Goal: Task Accomplishment & Management: Manage account settings

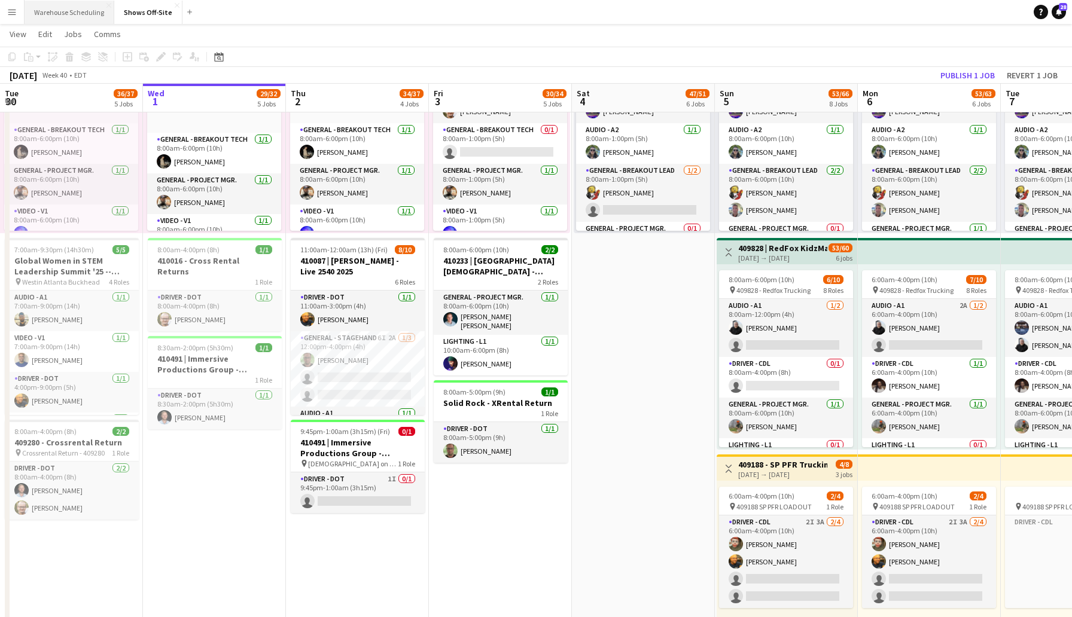
click at [80, 17] on button "Warehouse Scheduling Close" at bounding box center [70, 12] width 90 height 23
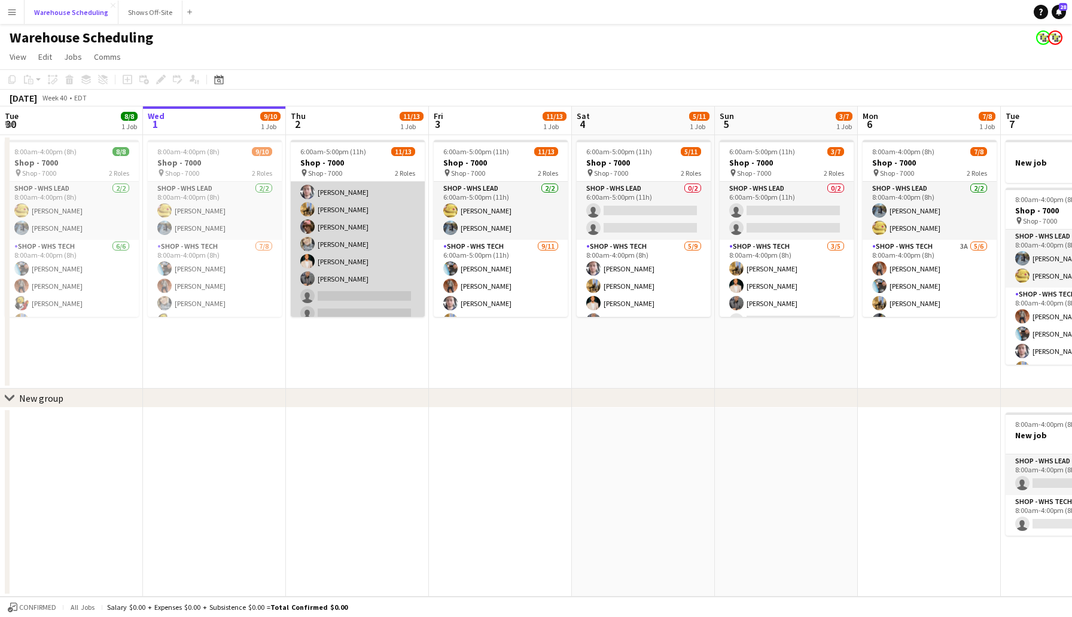
scroll to position [137, 0]
click at [364, 290] on app-card-role "Shop - WHS Tech [DATE] 6:00am-5:00pm (11h) [PERSON_NAME] [PERSON_NAME] [PERSON_…" at bounding box center [358, 210] width 134 height 214
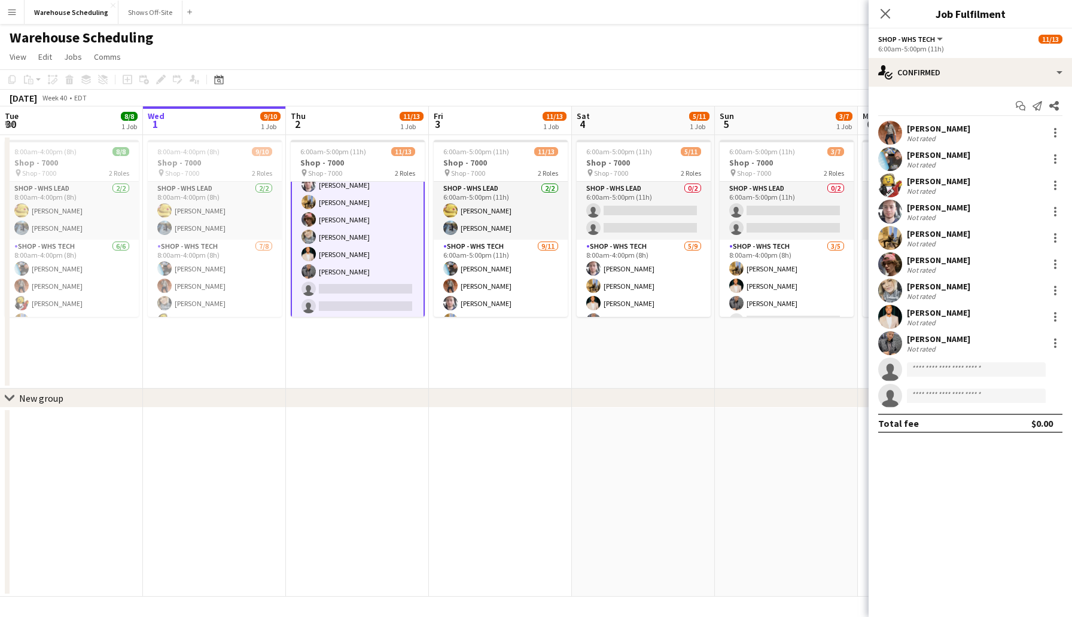
scroll to position [138, 0]
click at [937, 72] on div "single-neutral-actions-check-2 Confirmed" at bounding box center [969, 72] width 203 height 29
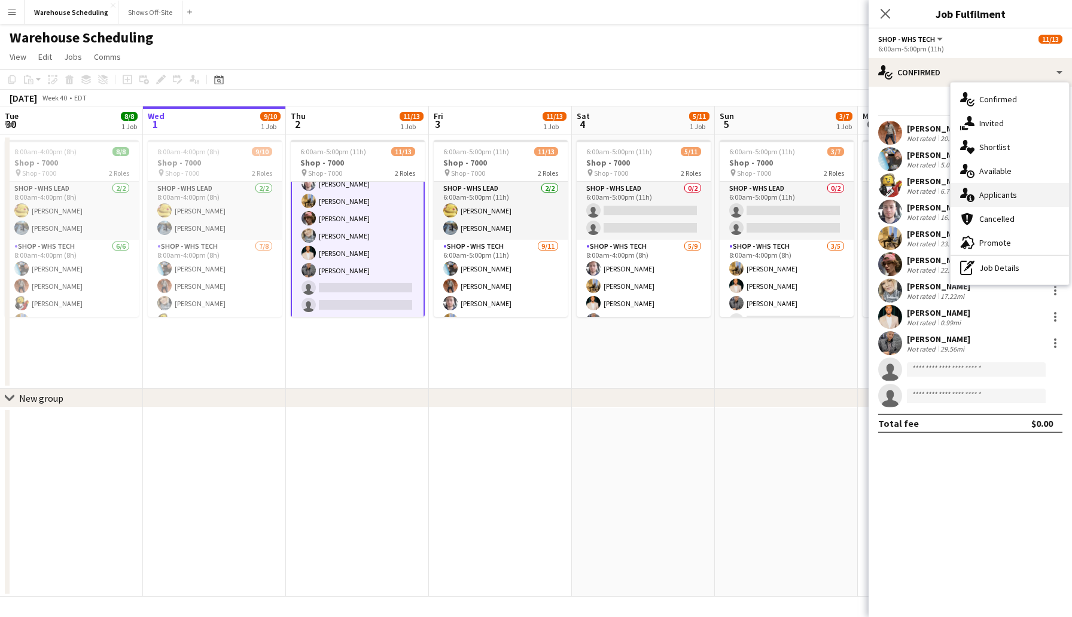
click at [1024, 196] on div "single-neutral-actions-information Applicants" at bounding box center [1009, 195] width 118 height 24
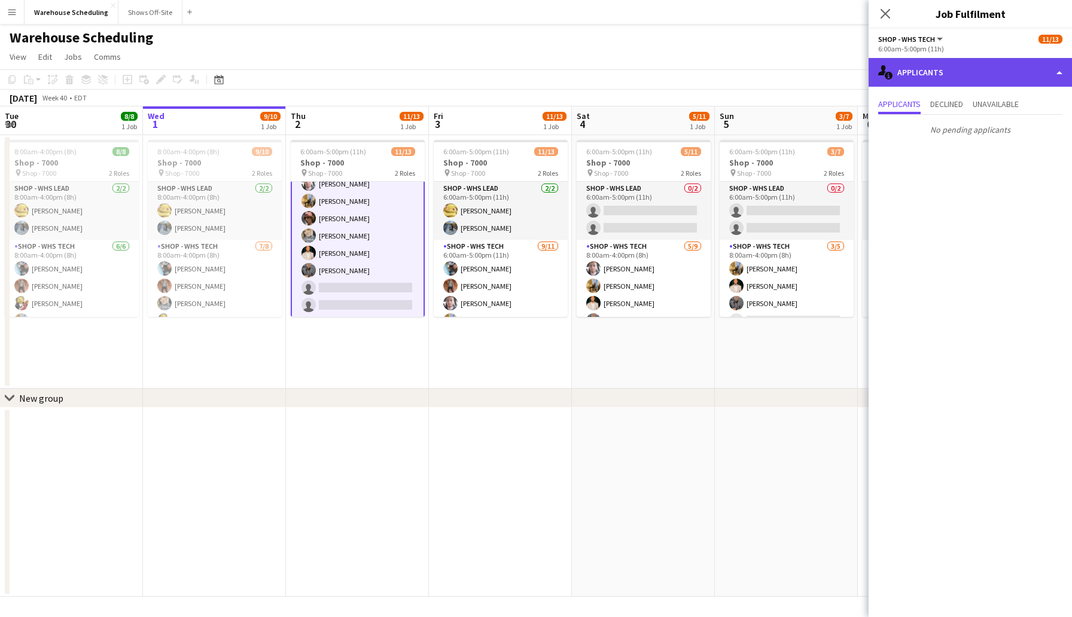
click at [959, 73] on div "single-neutral-actions-information Applicants" at bounding box center [969, 72] width 203 height 29
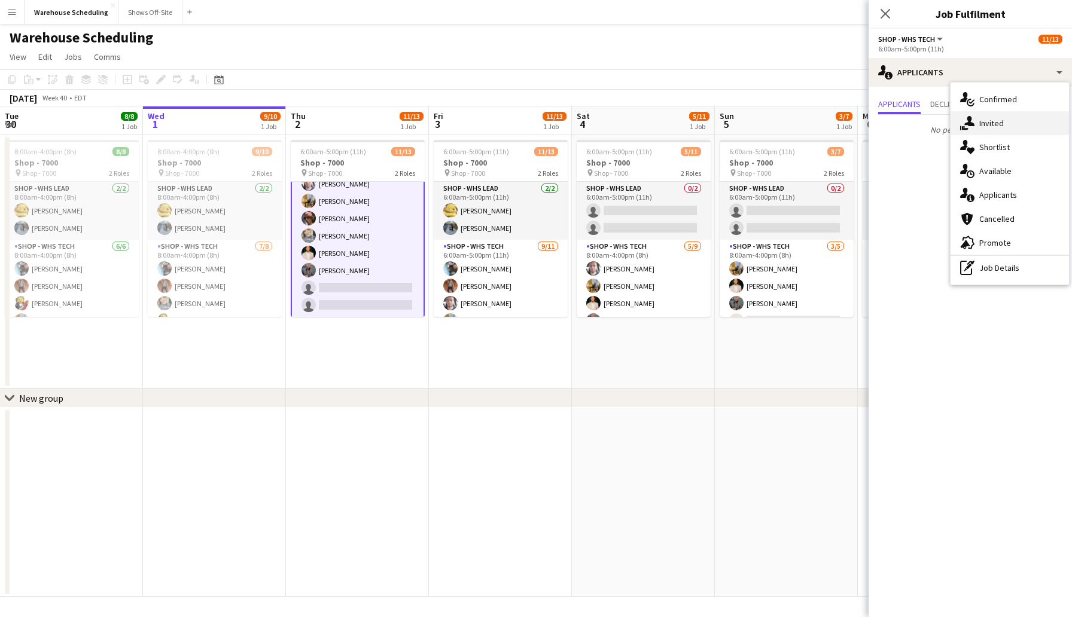
click at [990, 115] on div "single-neutral-actions-share-1 Invited" at bounding box center [1009, 123] width 118 height 24
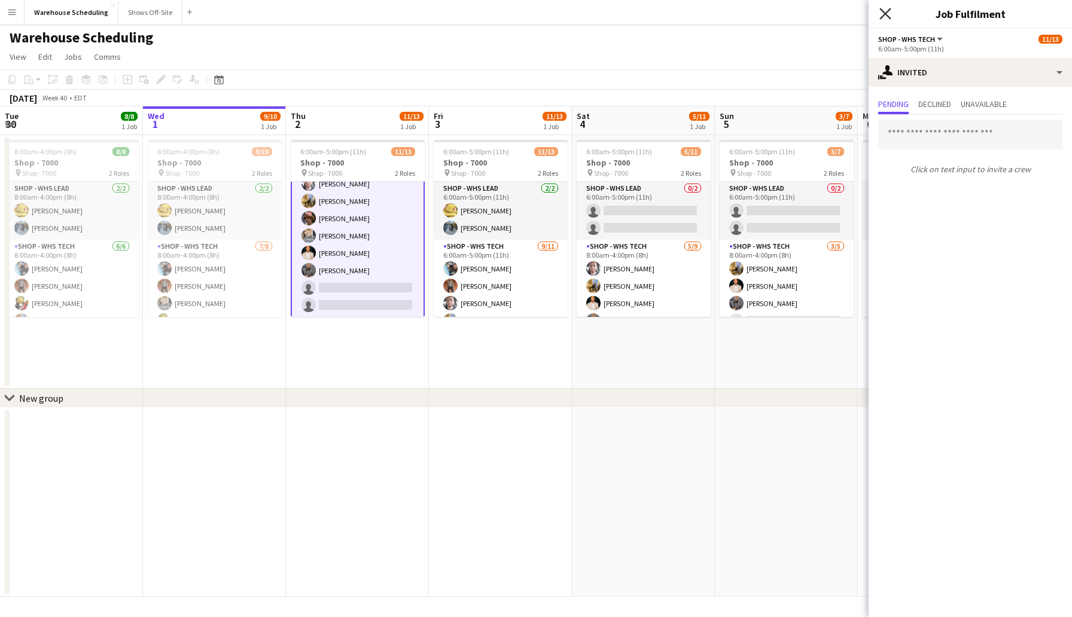
click at [885, 13] on icon at bounding box center [884, 13] width 11 height 11
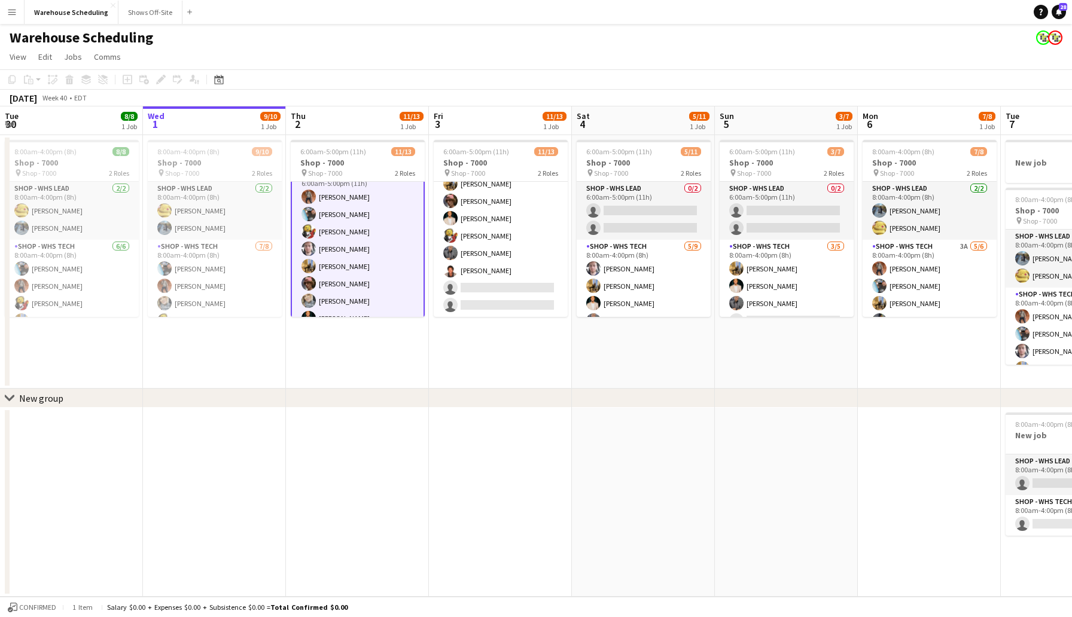
scroll to position [71, 0]
click at [313, 251] on app-user-avatar at bounding box center [308, 251] width 14 height 14
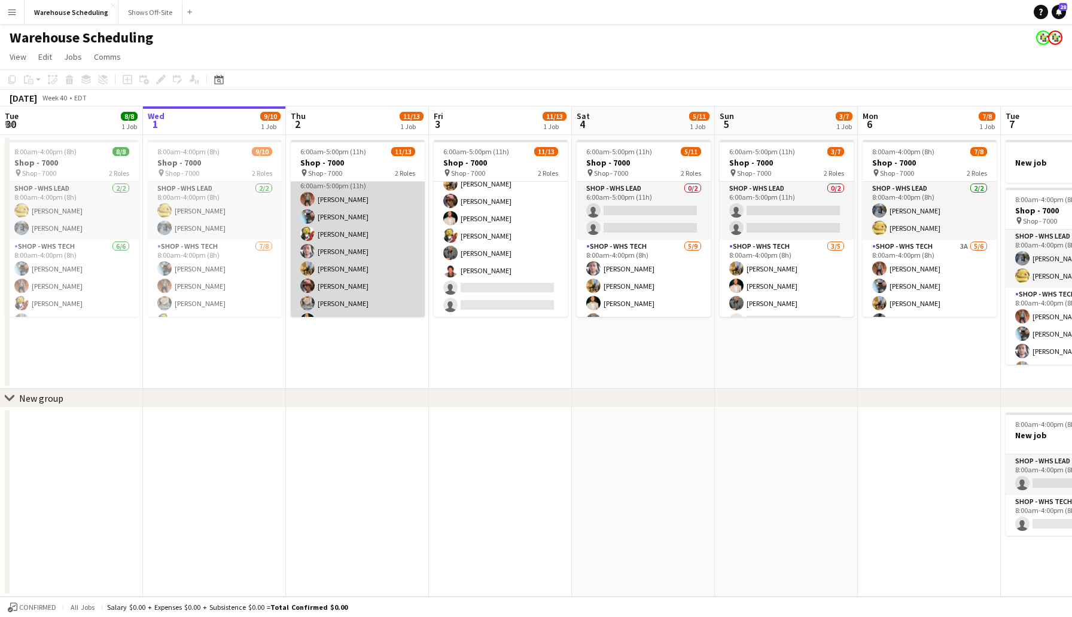
click at [313, 251] on app-user-avatar at bounding box center [307, 251] width 14 height 14
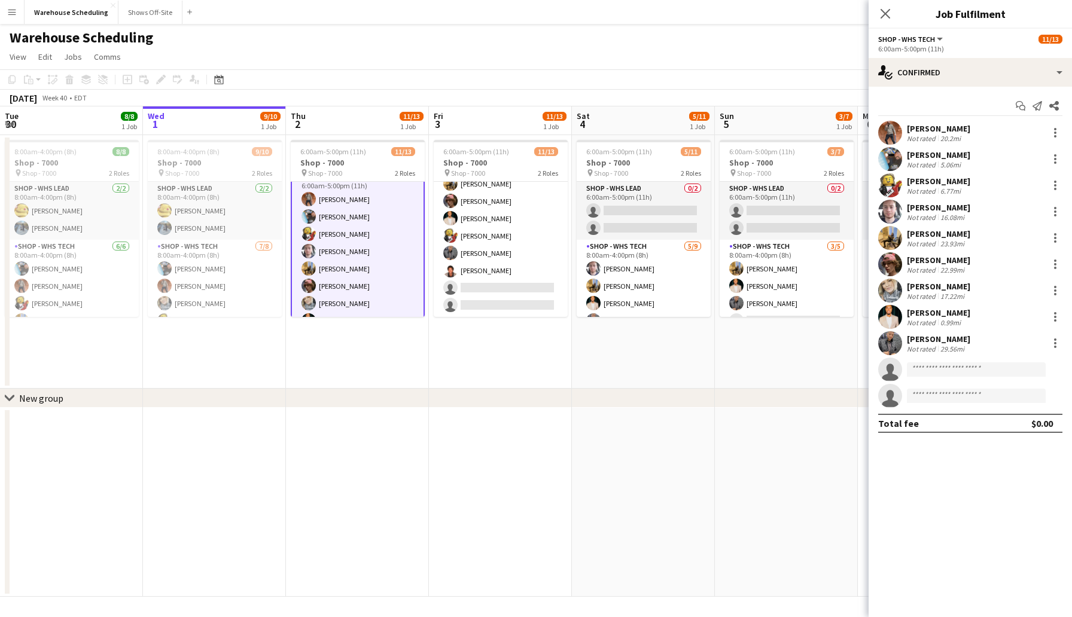
click at [931, 206] on div "[PERSON_NAME]" at bounding box center [938, 207] width 63 height 11
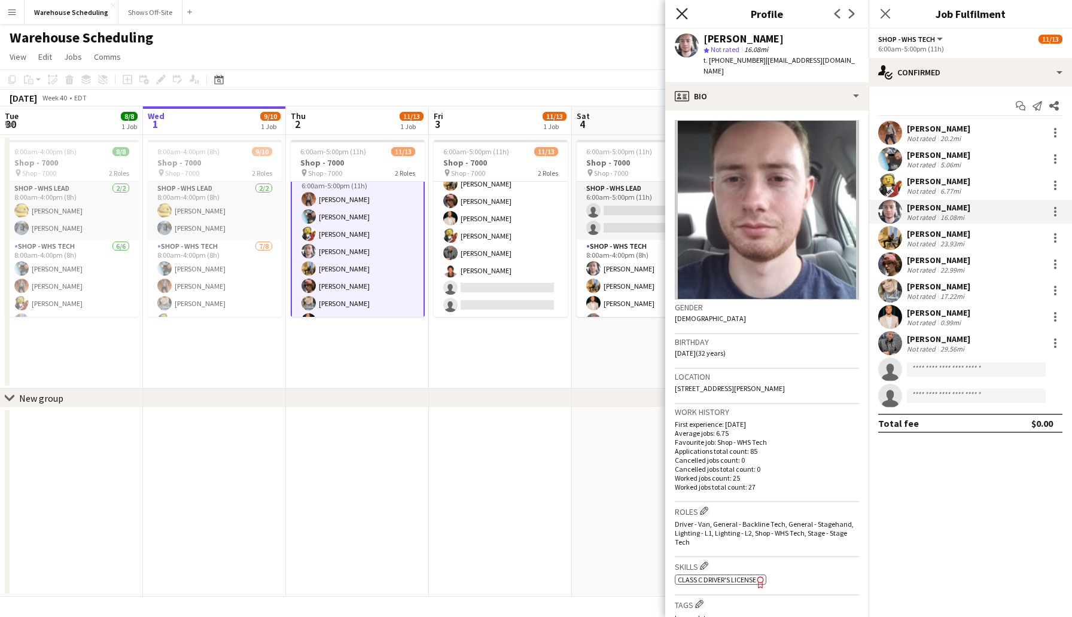
click at [678, 13] on icon "Close pop-in" at bounding box center [681, 13] width 11 height 11
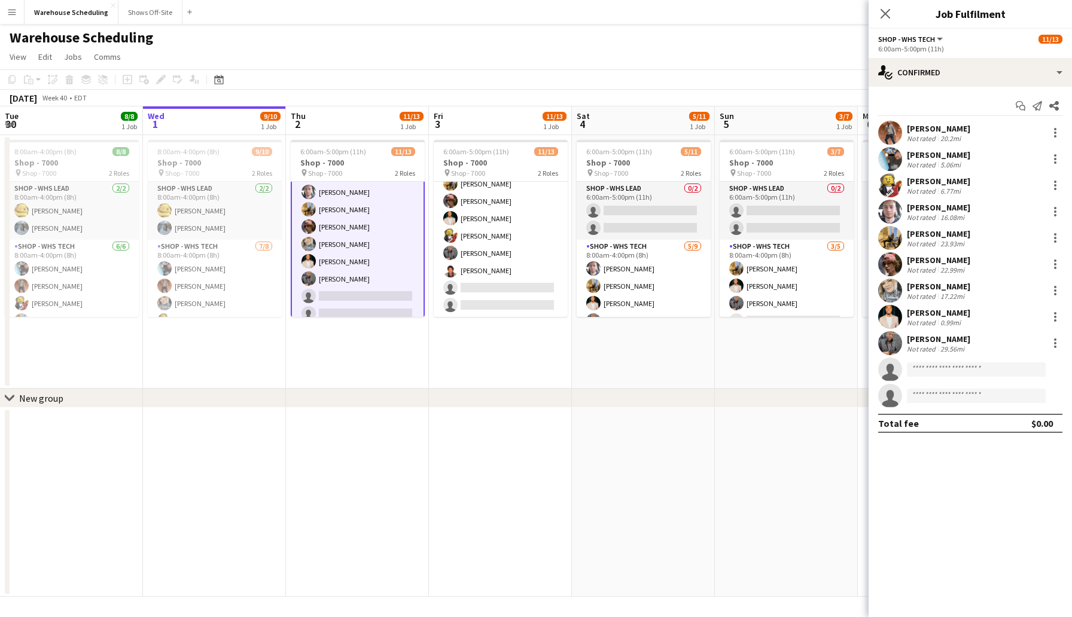
scroll to position [133, 0]
click at [916, 313] on div "[PERSON_NAME]" at bounding box center [938, 312] width 63 height 11
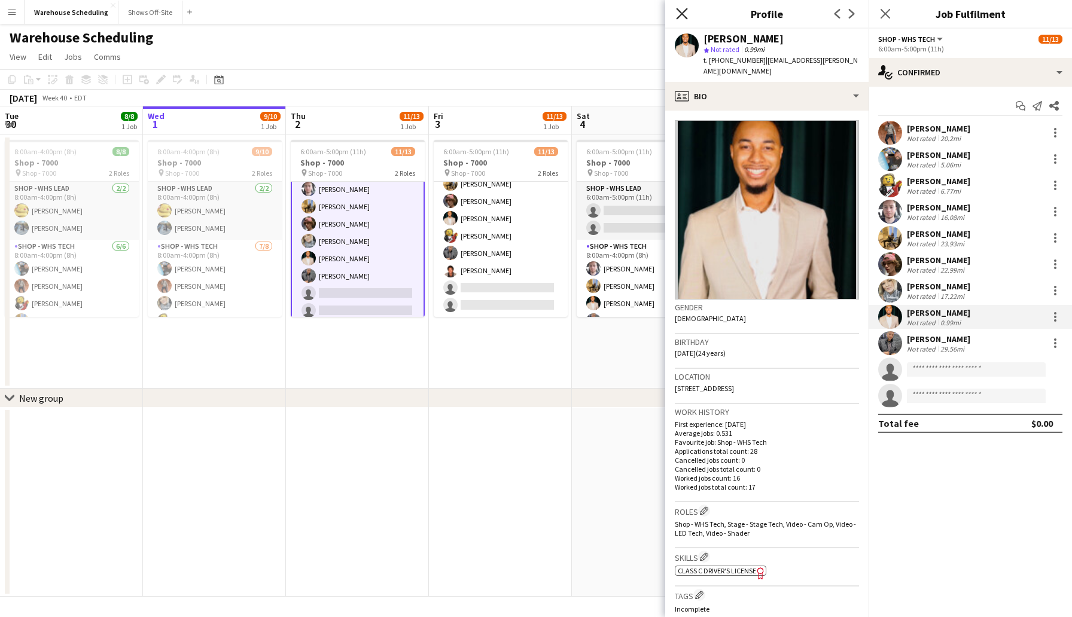
click at [678, 8] on icon "Close pop-in" at bounding box center [681, 13] width 11 height 11
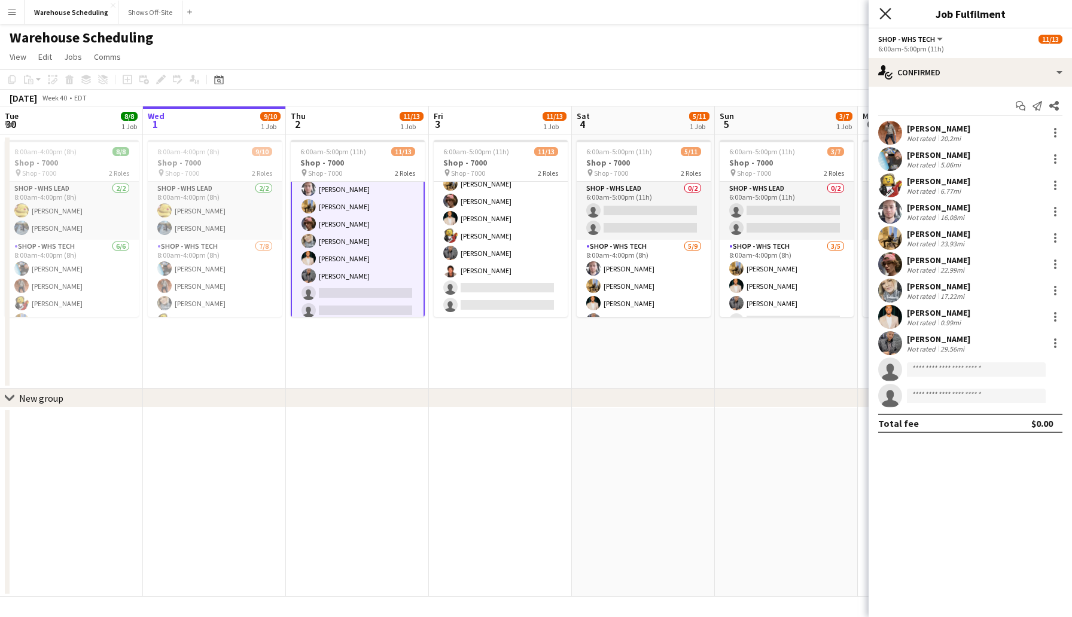
click at [887, 9] on icon "Close pop-in" at bounding box center [884, 13] width 11 height 11
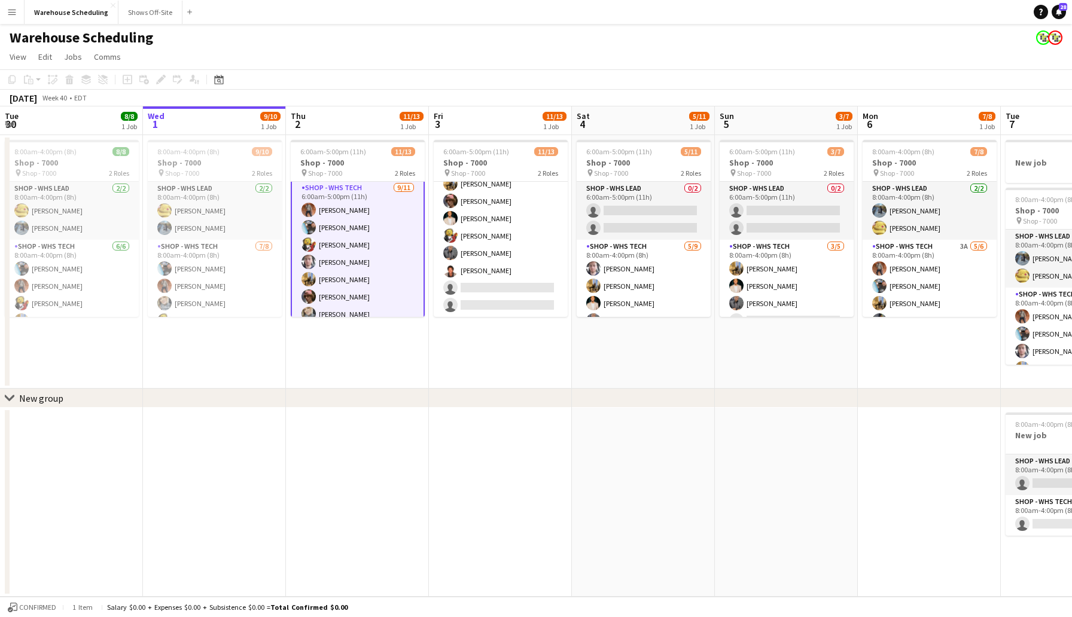
scroll to position [139, 0]
click at [10, 8] on app-icon "Menu" at bounding box center [12, 12] width 10 height 10
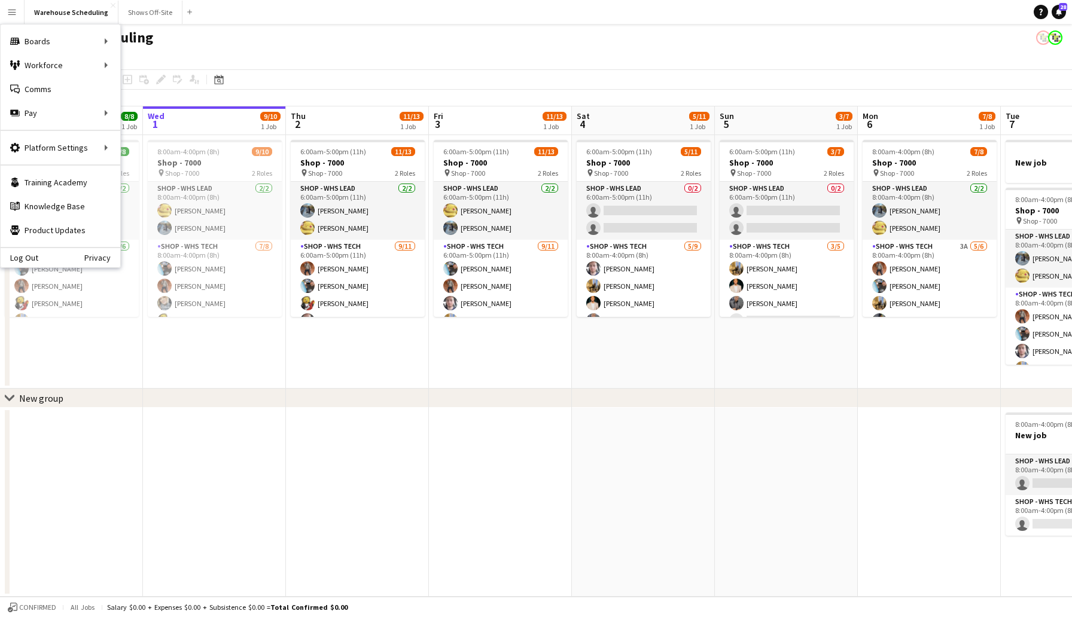
click at [239, 44] on div "Warehouse Scheduling" at bounding box center [536, 35] width 1072 height 23
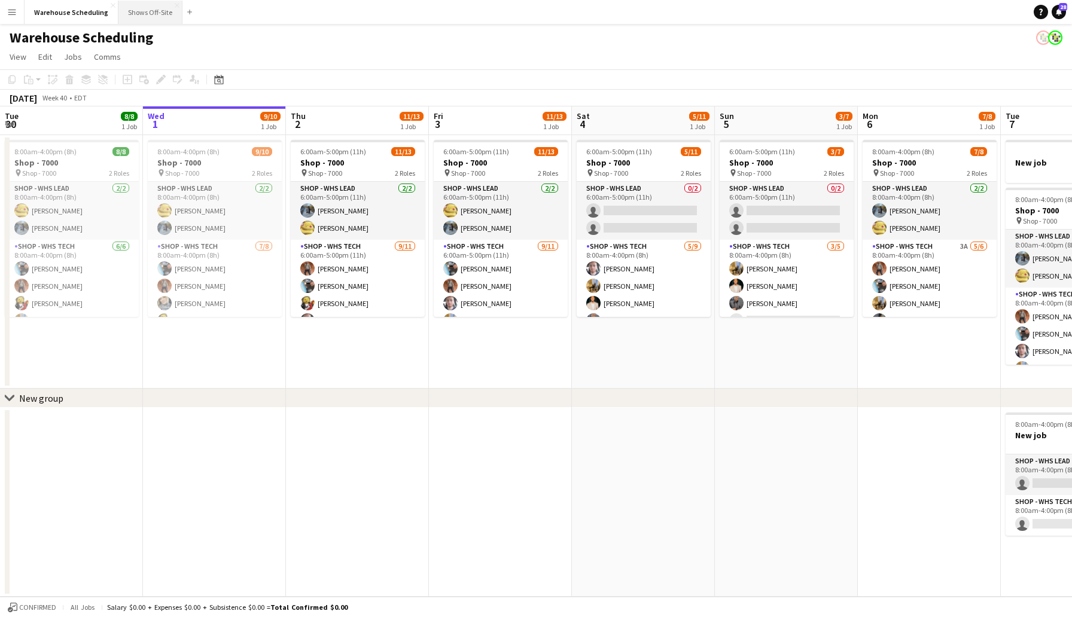
click at [154, 13] on button "Shows Off-Site Close" at bounding box center [150, 12] width 64 height 23
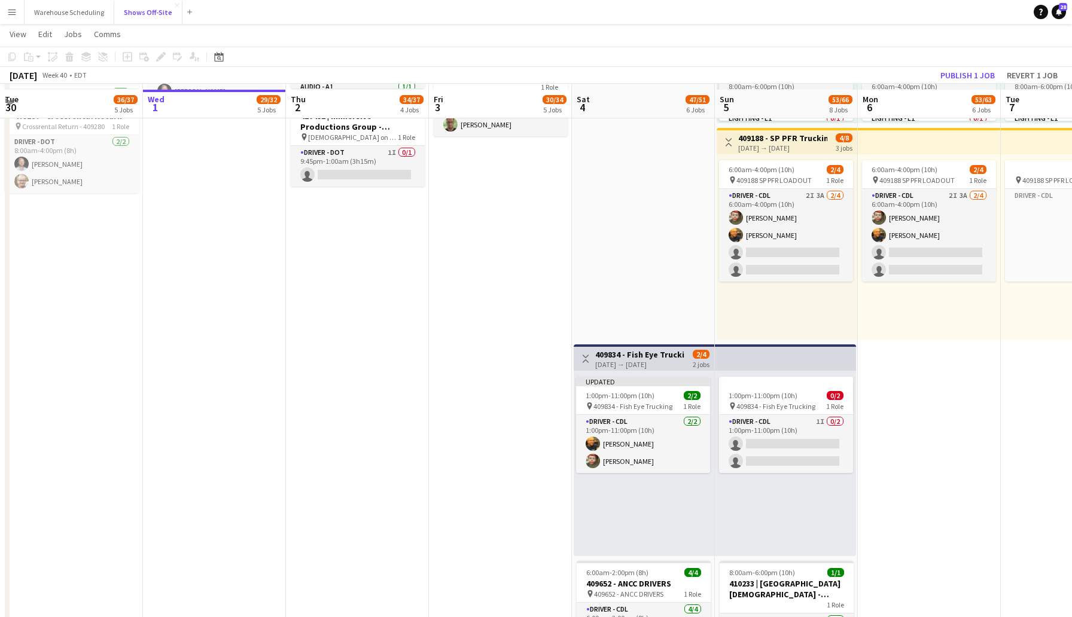
scroll to position [883, 0]
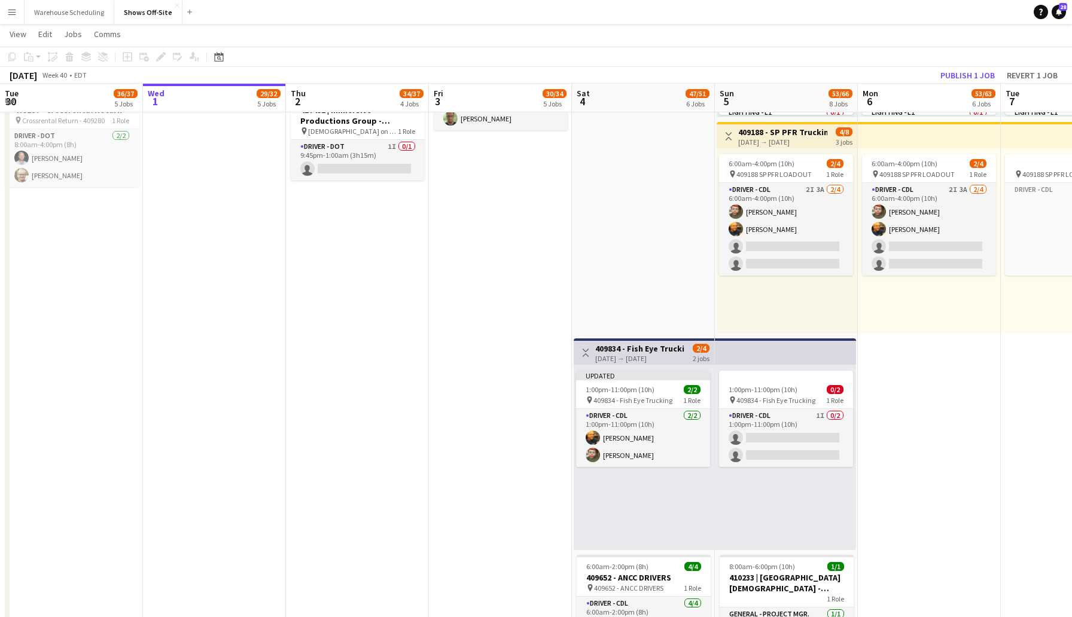
click at [346, 334] on app-date-cell "8:00am-4:00pm (8h) 23/23 pin [GEOGRAPHIC_DATA] Orlando at SeaWorld 16 Roles Aud…" at bounding box center [357, 37] width 143 height 1573
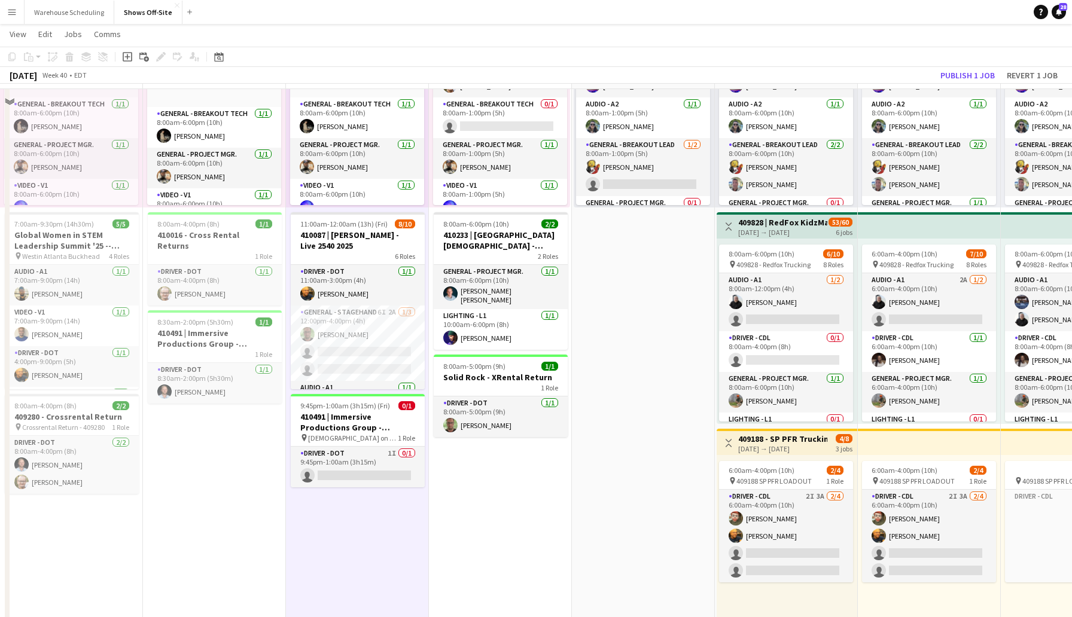
scroll to position [538, 0]
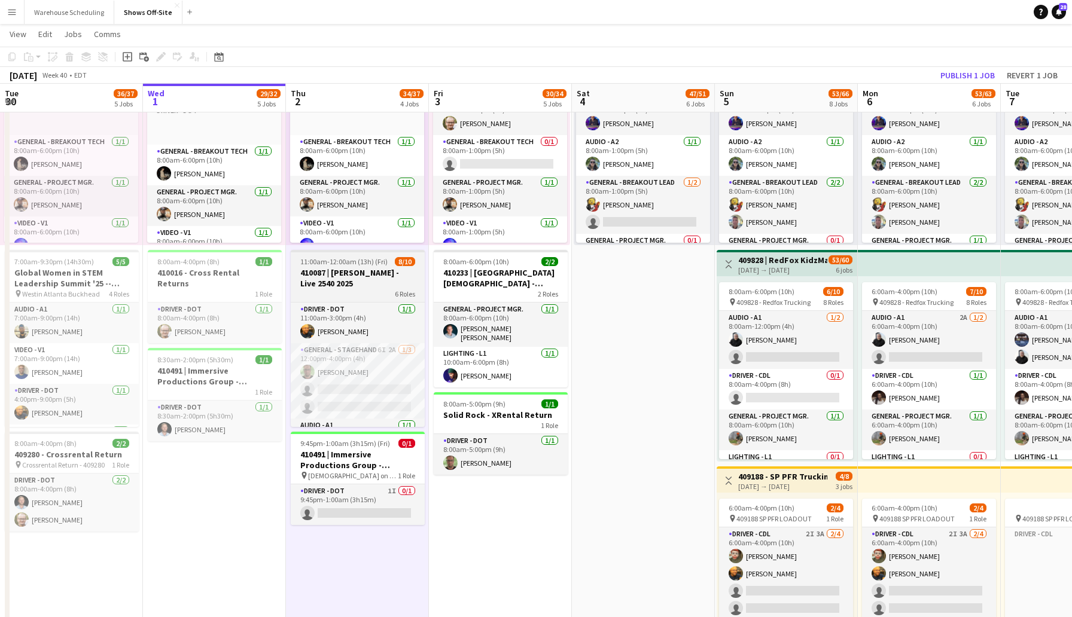
click at [373, 282] on h3 "410087 | [PERSON_NAME] - Live 2540 2025" at bounding box center [358, 278] width 134 height 22
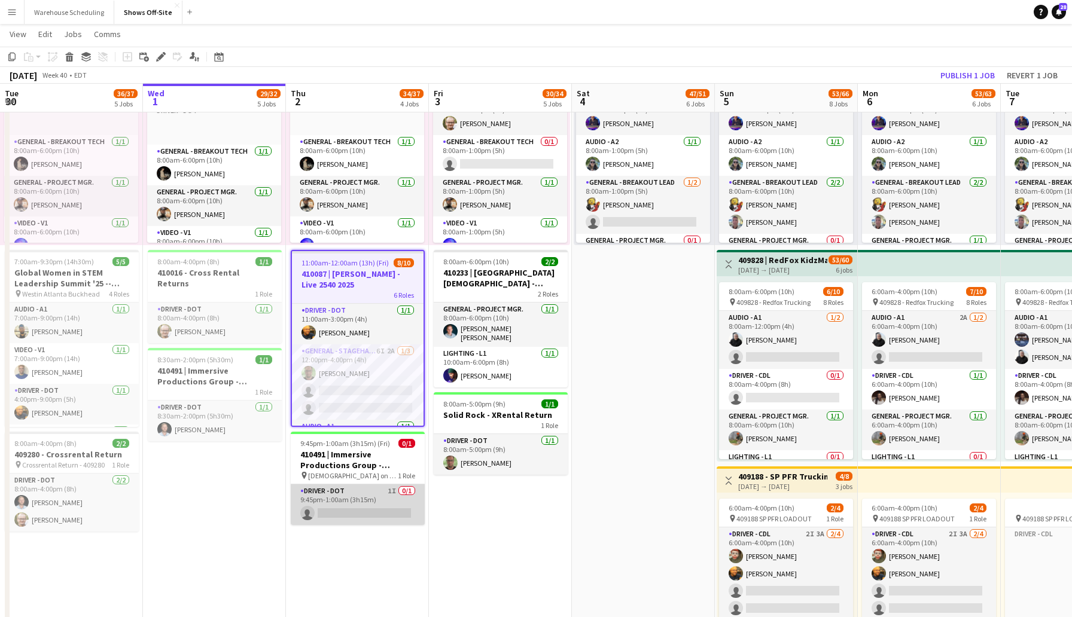
click at [339, 511] on app-card-role "Driver - DOT 1I 0/1 9:45pm-1:00am (3h15m) single-neutral-actions" at bounding box center [358, 504] width 134 height 41
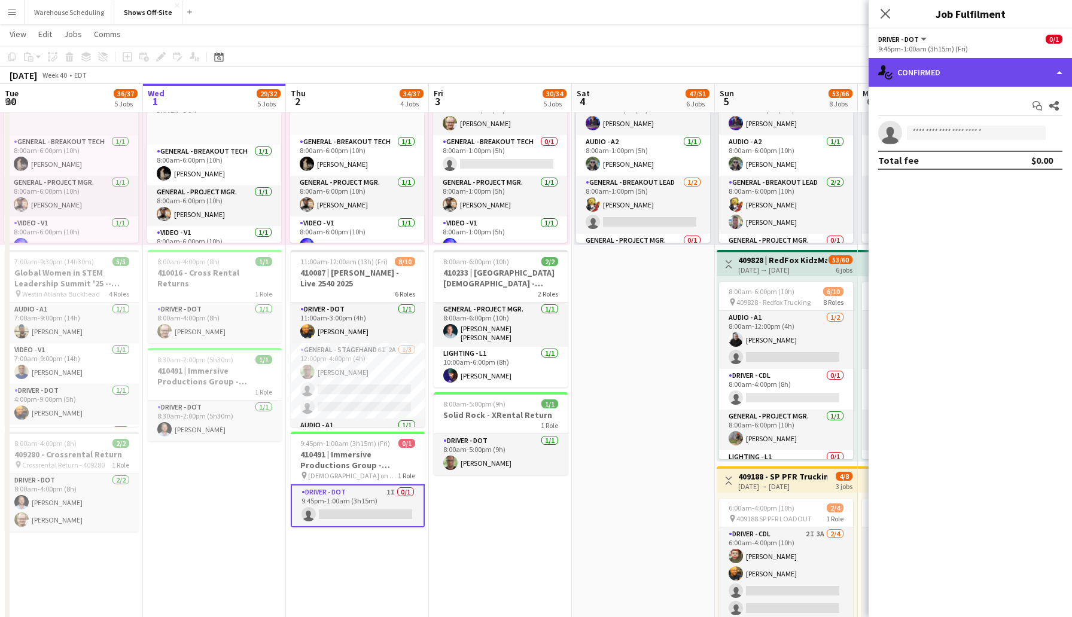
click at [933, 75] on div "single-neutral-actions-check-2 Confirmed" at bounding box center [969, 72] width 203 height 29
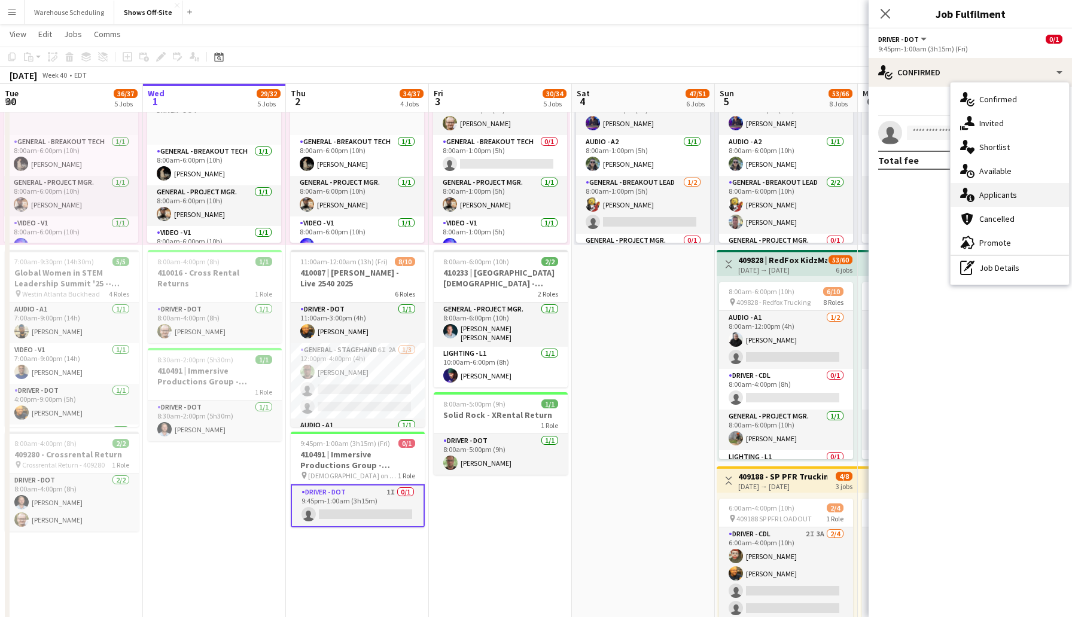
click at [992, 193] on span "Applicants" at bounding box center [998, 195] width 38 height 11
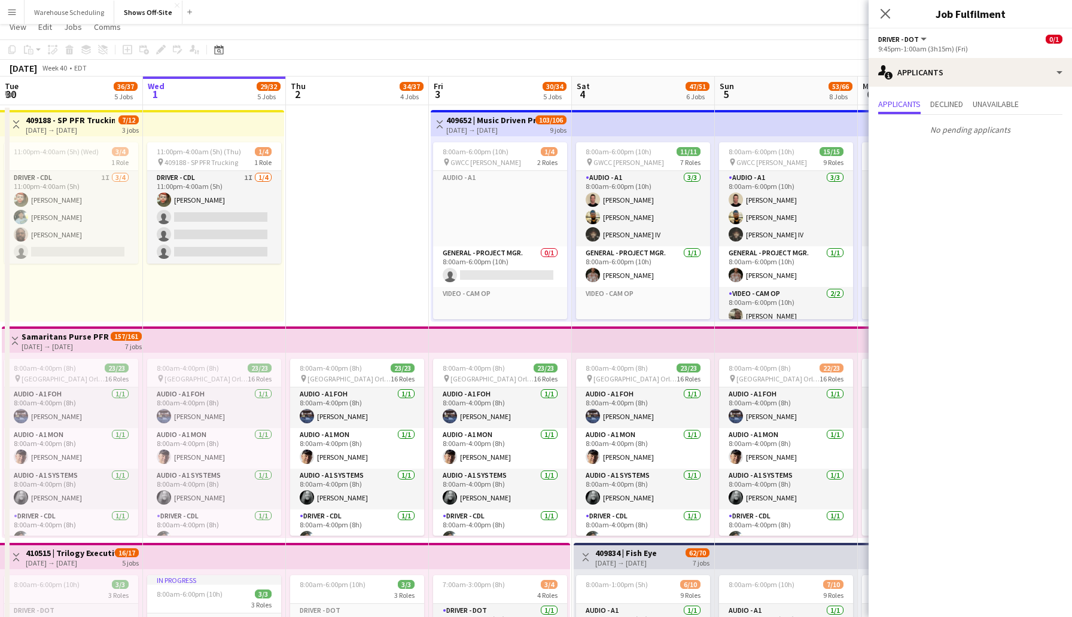
scroll to position [0, 0]
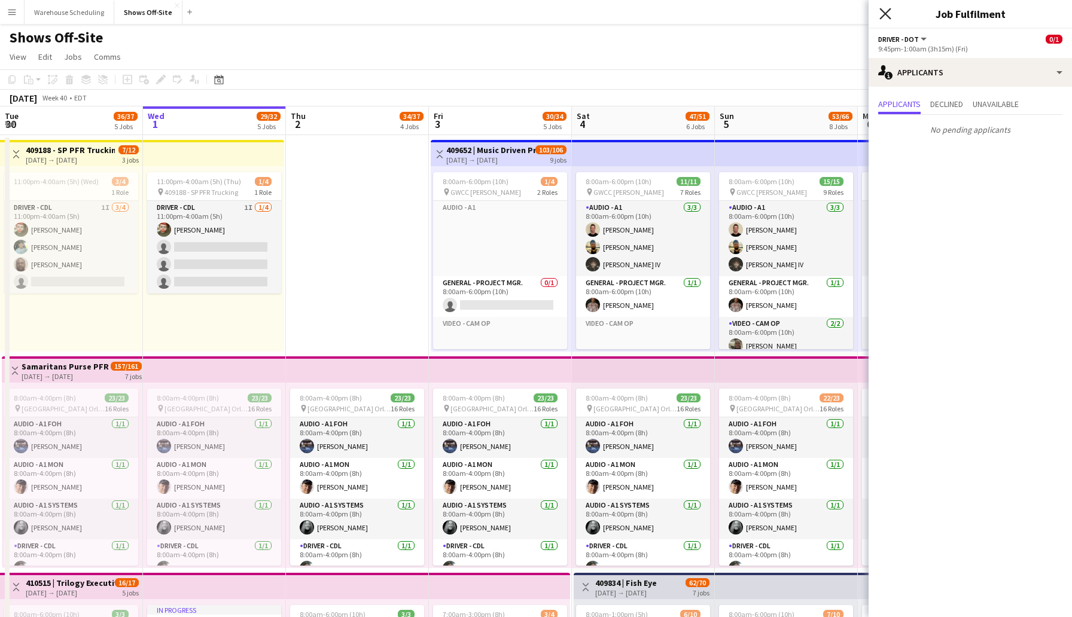
click at [884, 9] on icon "Close pop-in" at bounding box center [884, 13] width 11 height 11
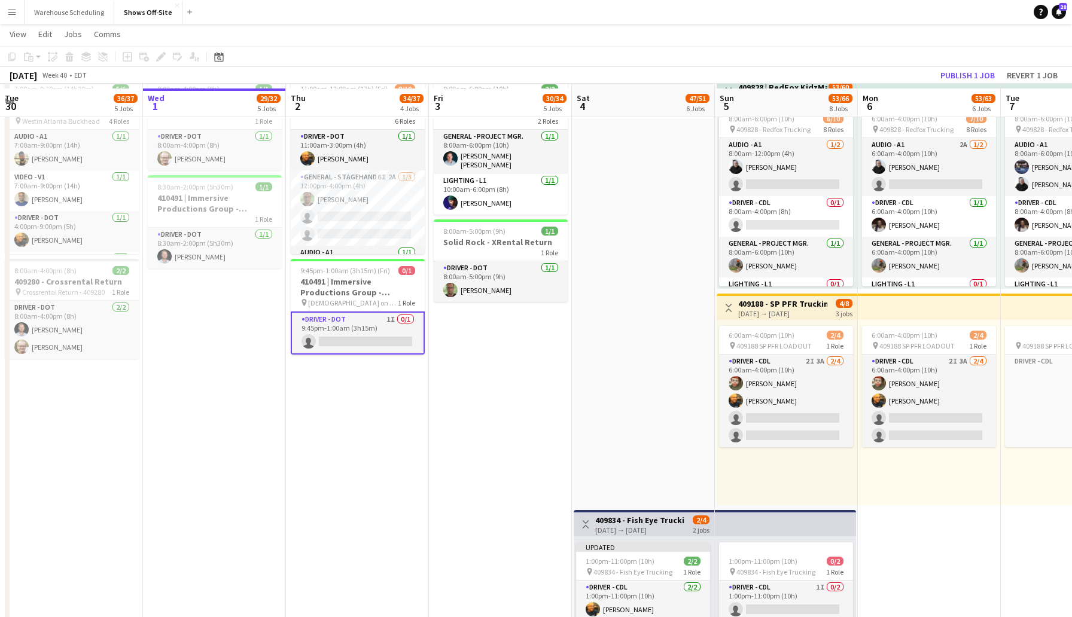
scroll to position [718, 0]
